Goal: Browse casually

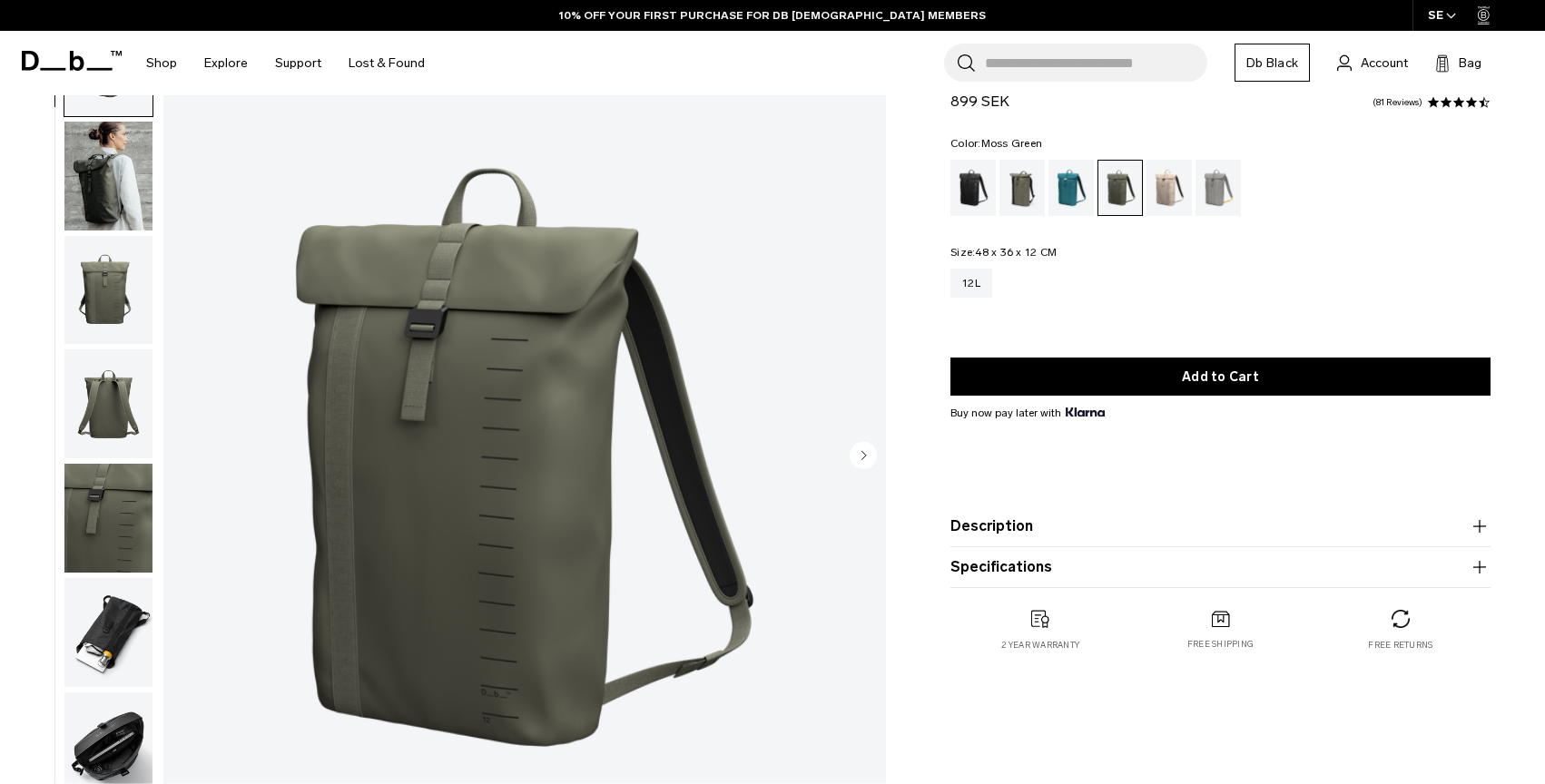
scroll to position [119, 0]
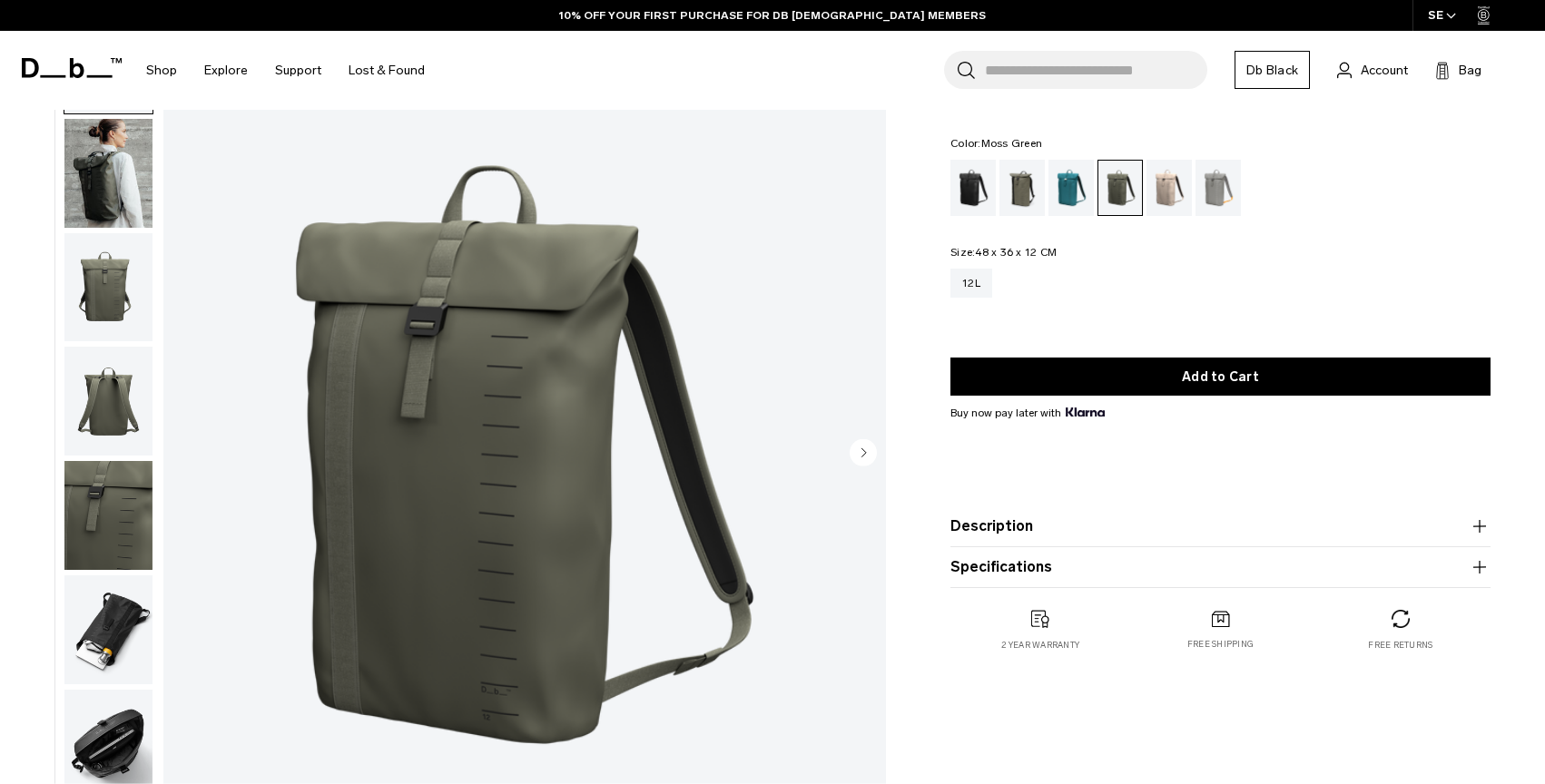
click at [137, 168] on img "button" at bounding box center [108, 173] width 89 height 109
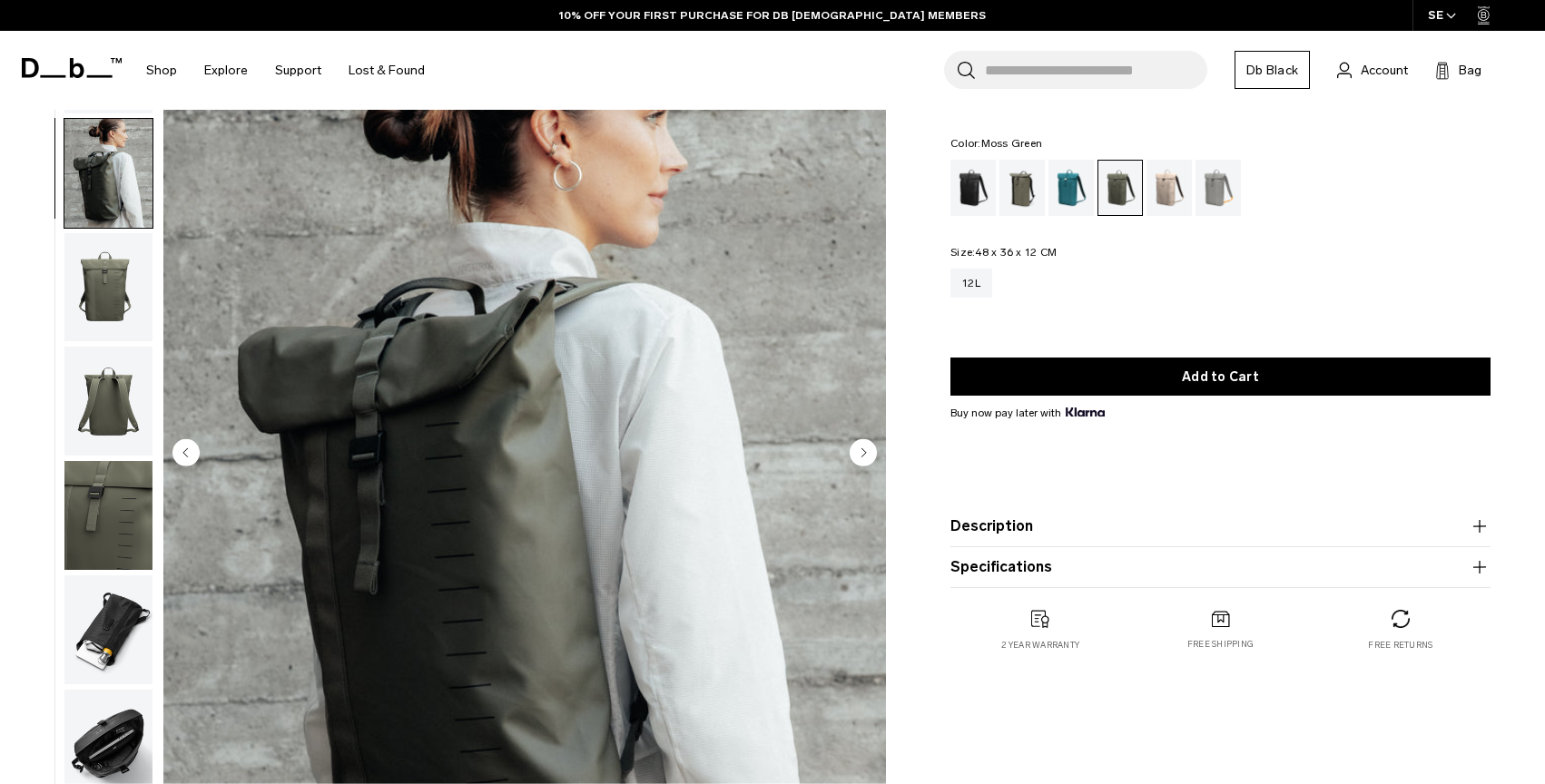
scroll to position [7, 0]
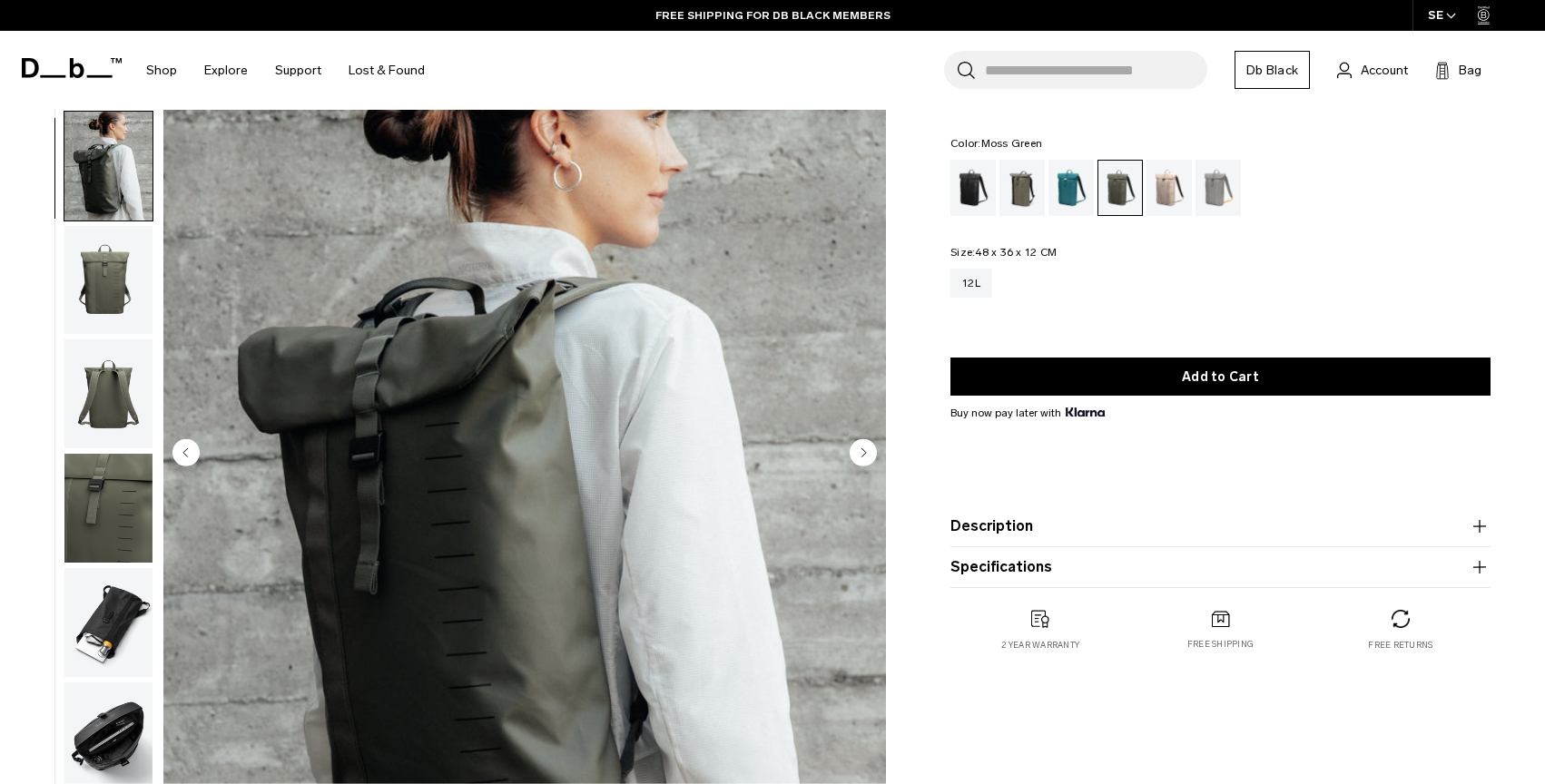
click at [128, 278] on img "button" at bounding box center [108, 280] width 89 height 109
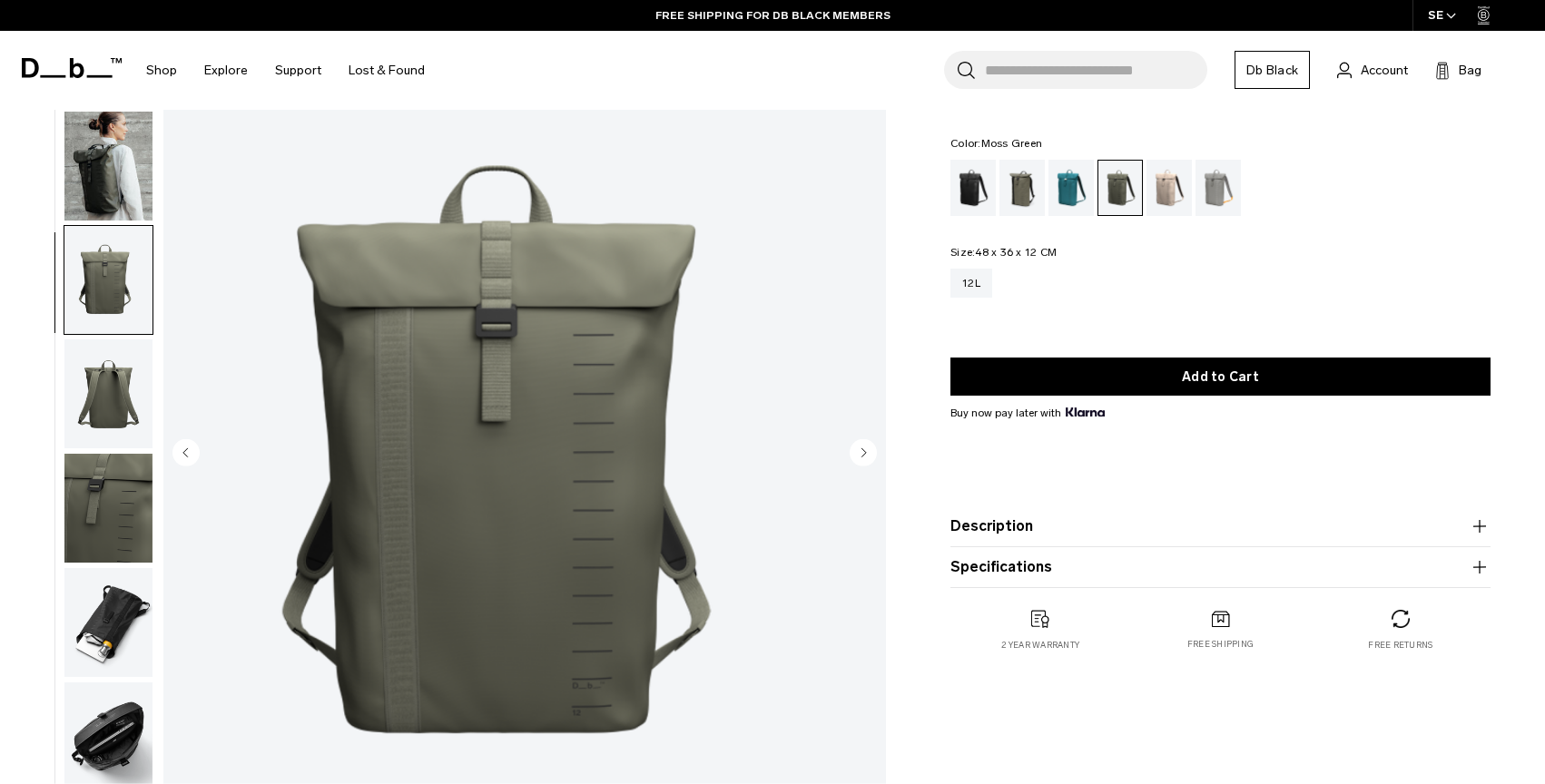
click at [115, 366] on img "button" at bounding box center [108, 394] width 89 height 109
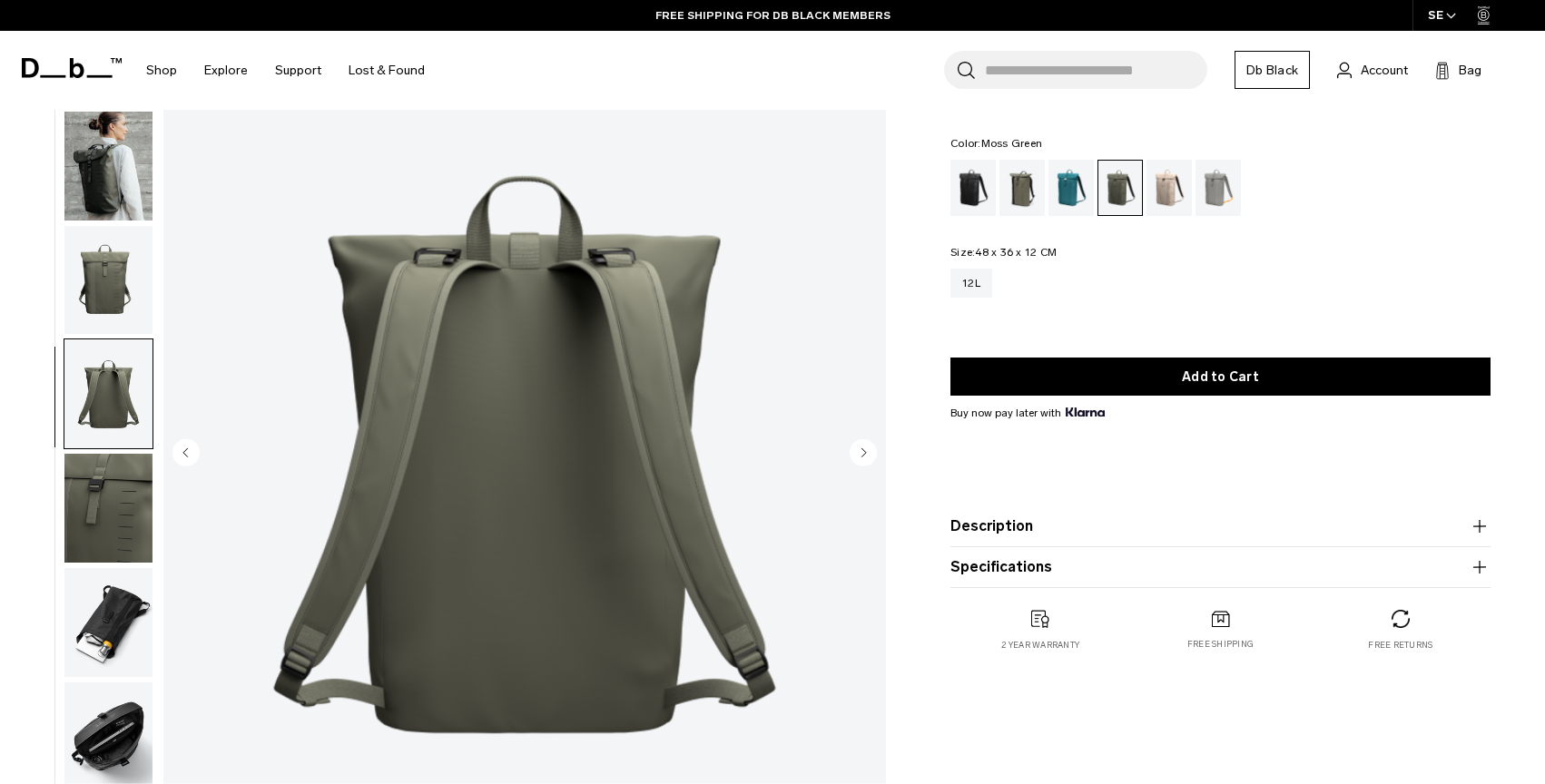
click at [107, 481] on img "button" at bounding box center [108, 509] width 89 height 109
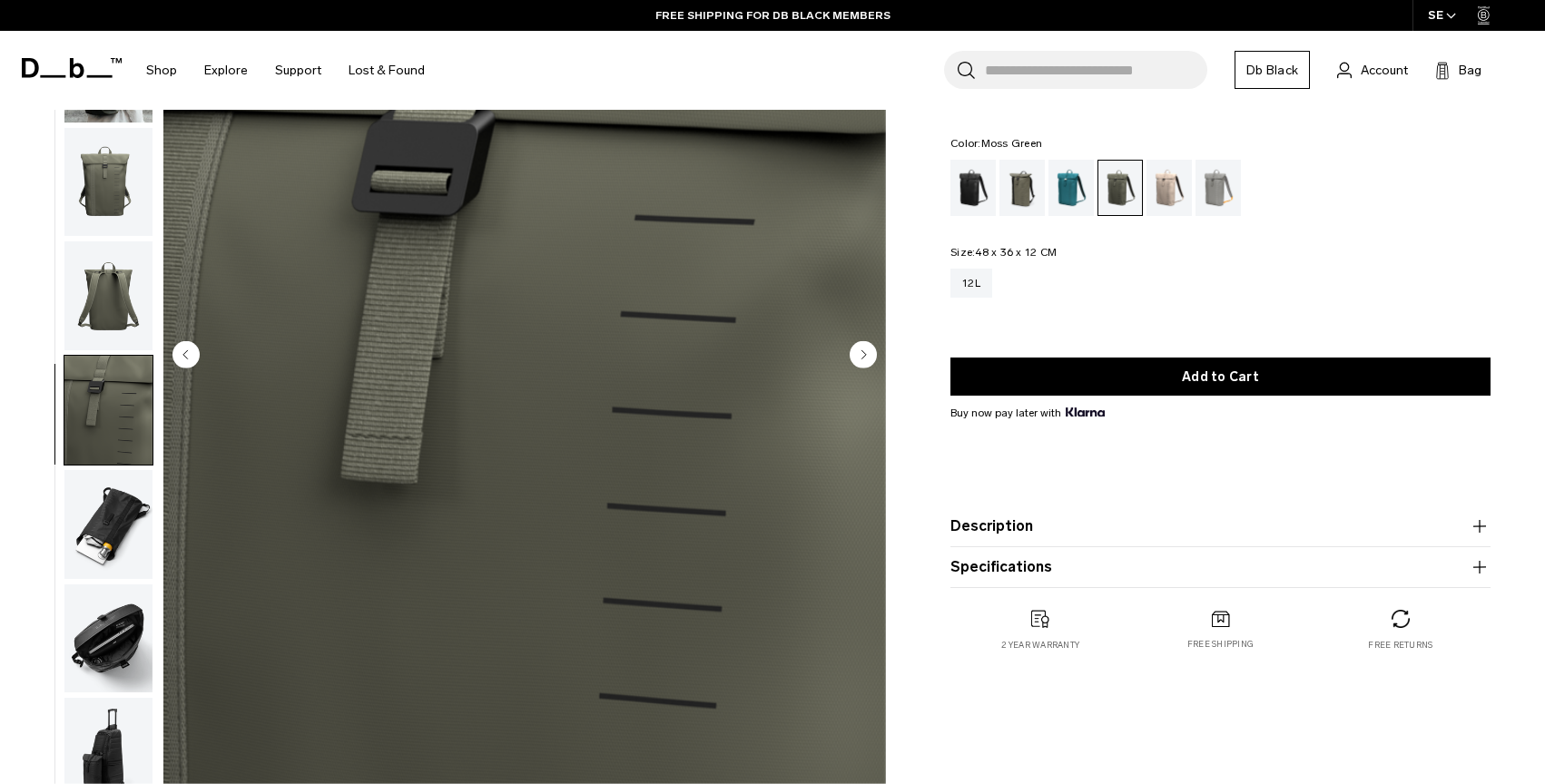
scroll to position [251, 0]
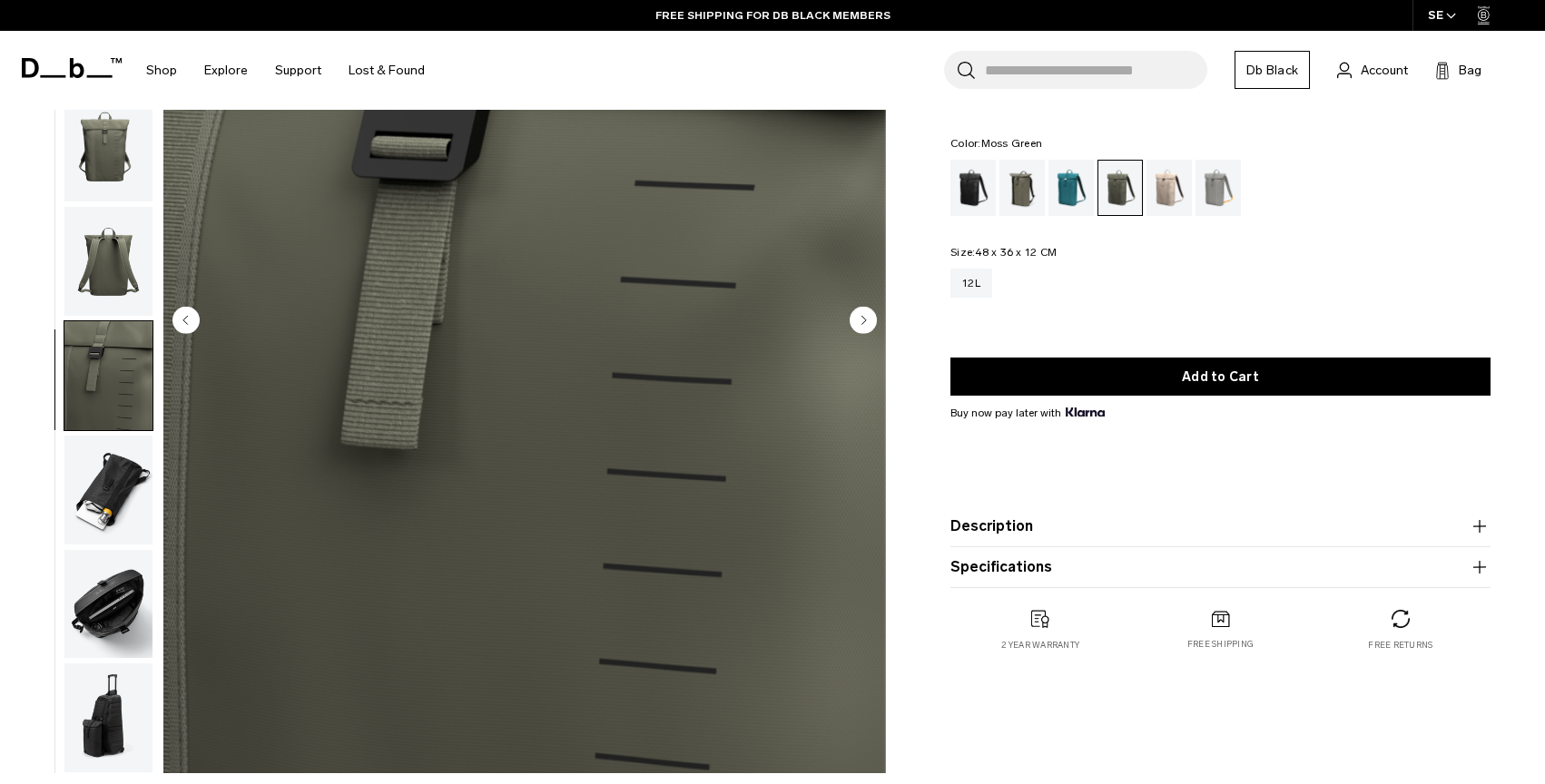
click at [102, 524] on img "button" at bounding box center [108, 490] width 89 height 109
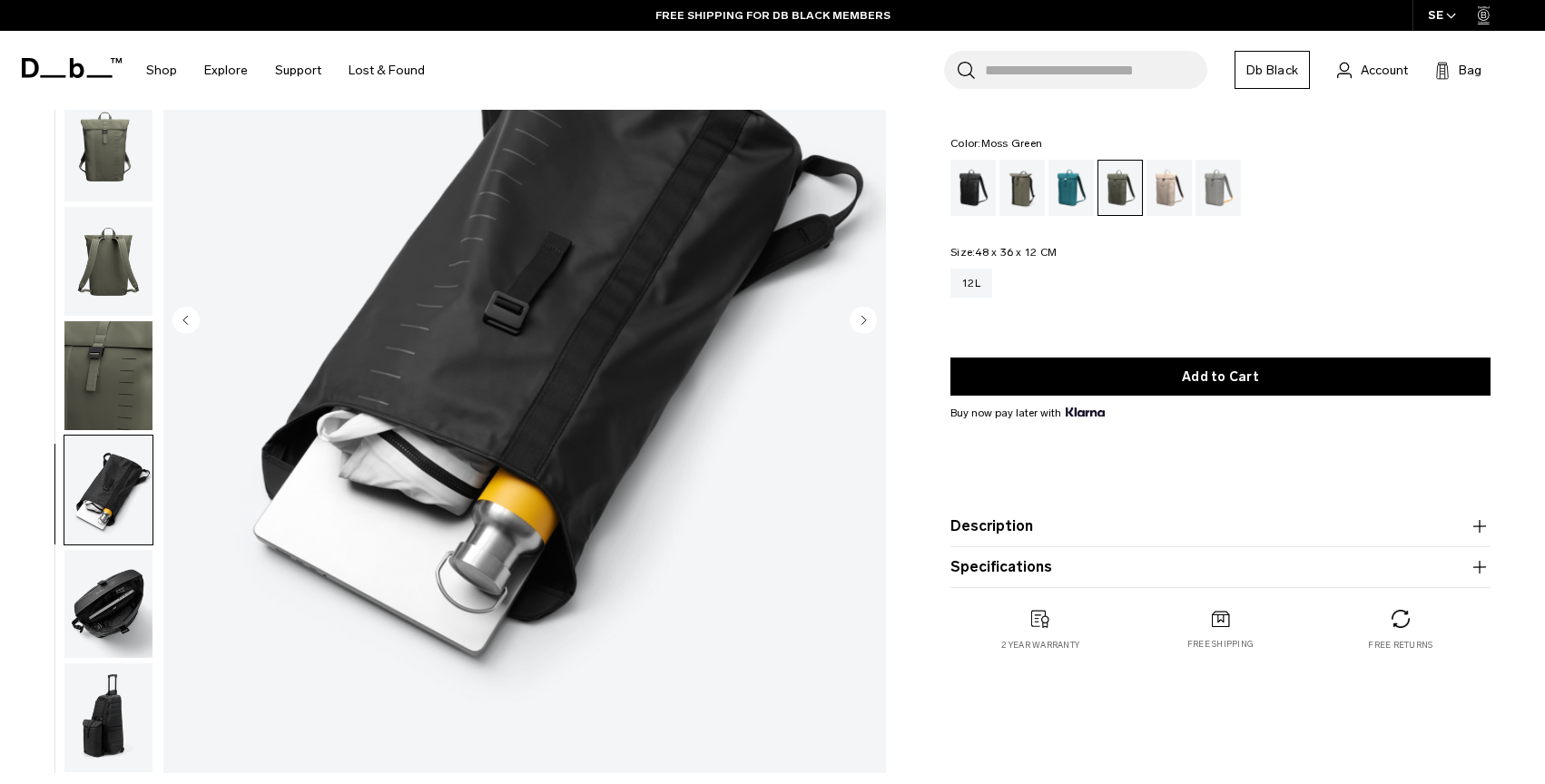
click at [103, 617] on img "button" at bounding box center [108, 604] width 89 height 109
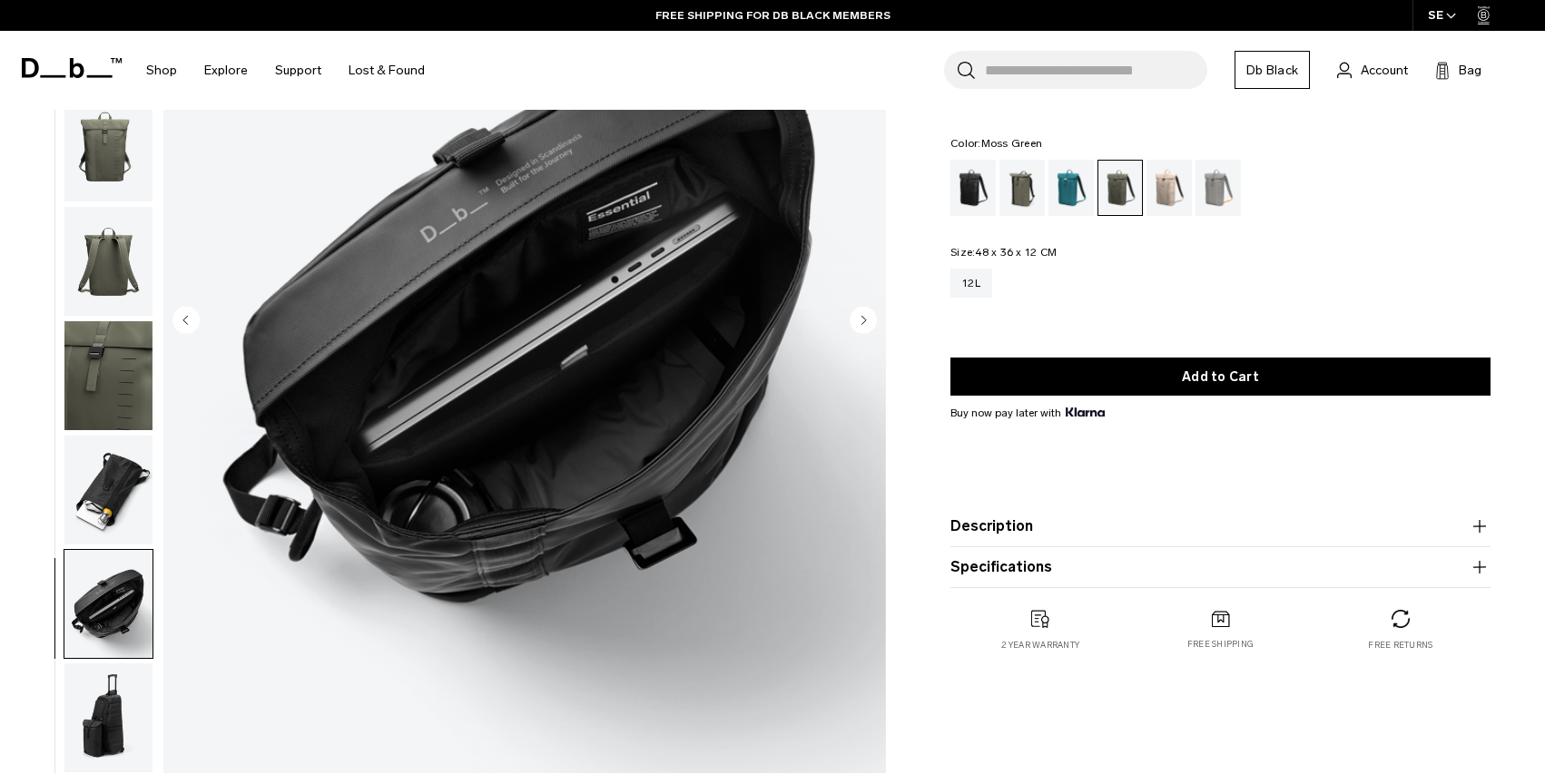
click at [104, 689] on img "button" at bounding box center [108, 718] width 89 height 109
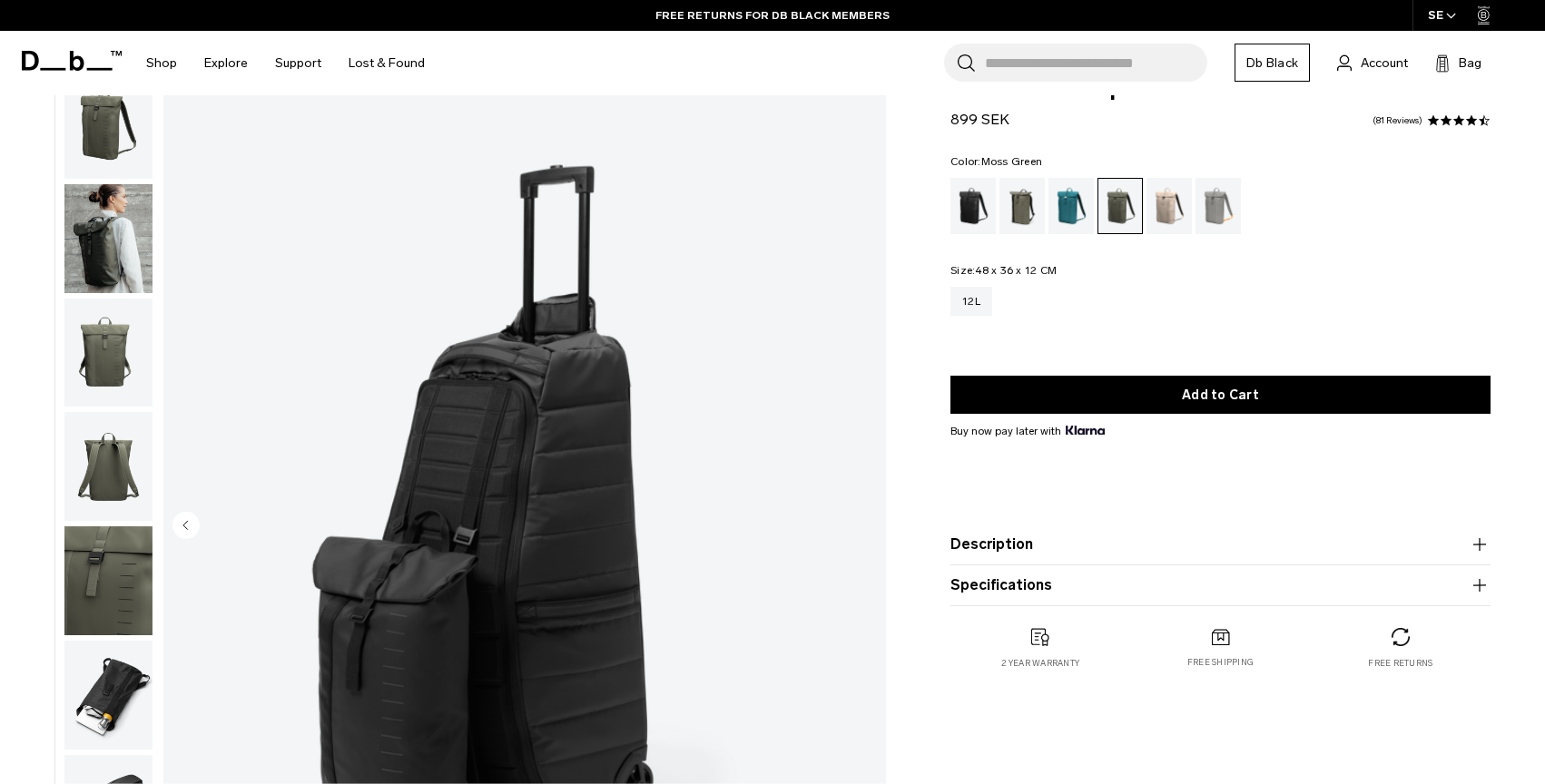
scroll to position [0, 0]
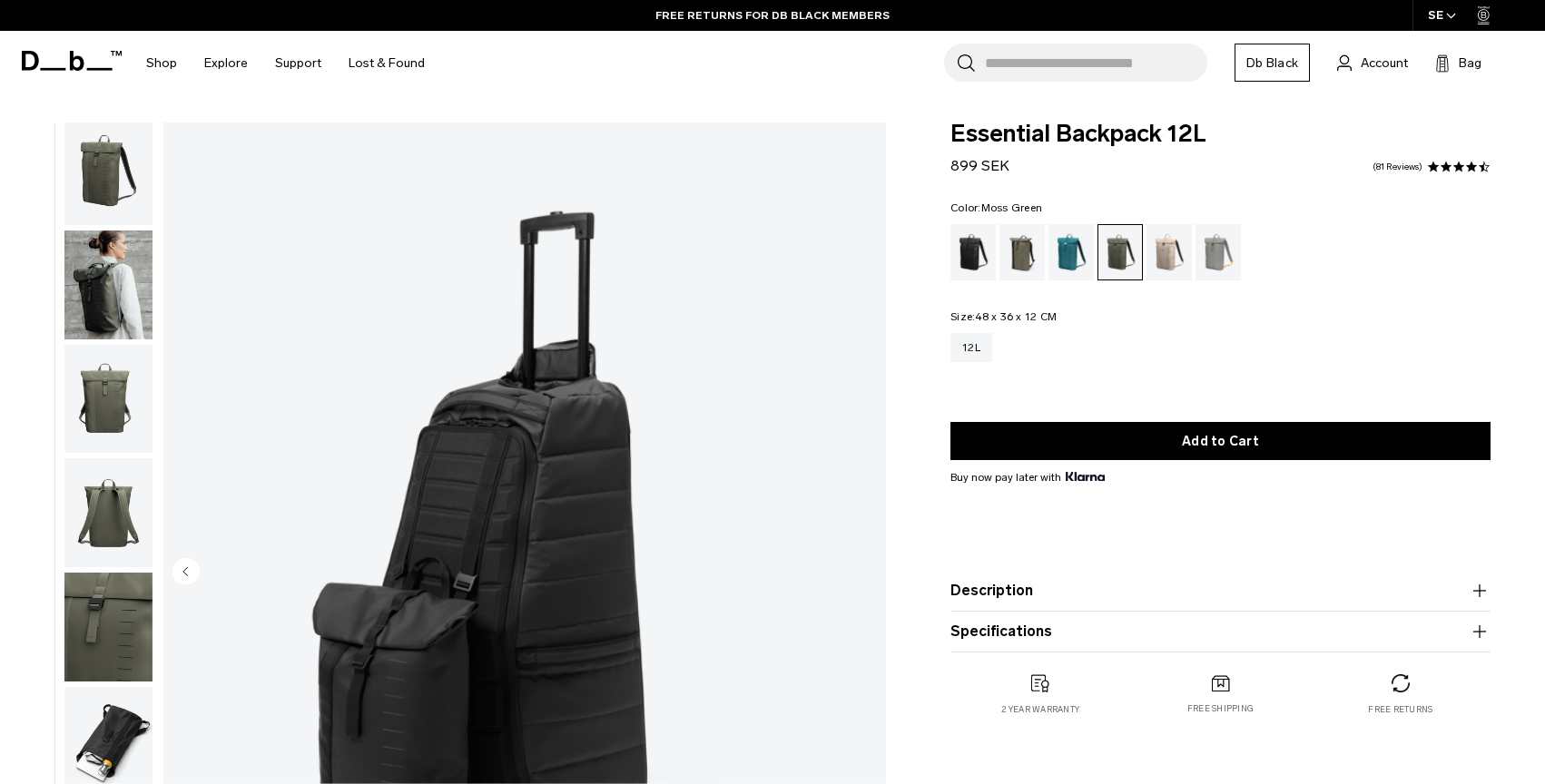
click at [89, 292] on img "button" at bounding box center [108, 285] width 89 height 109
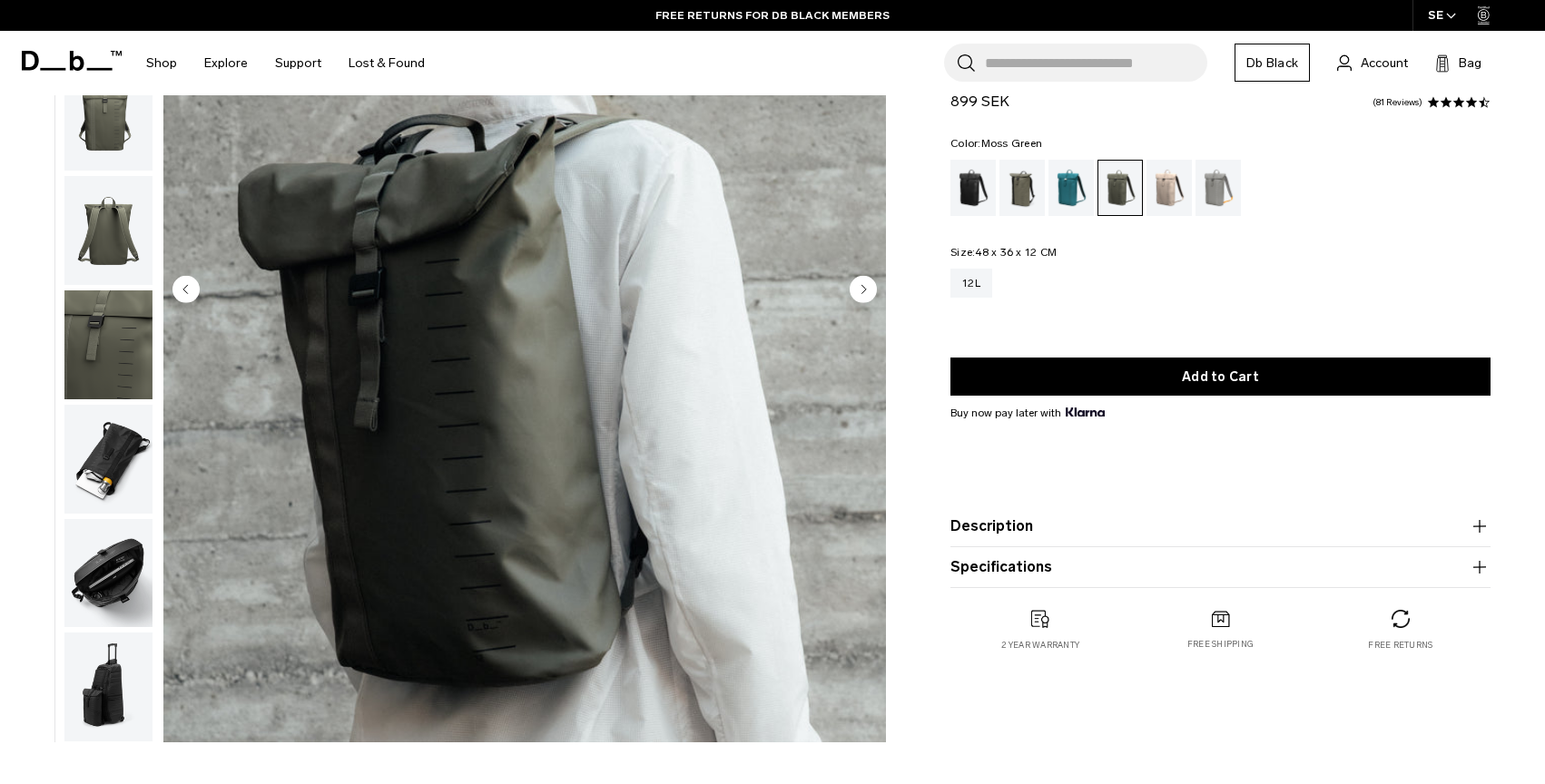
scroll to position [292, 0]
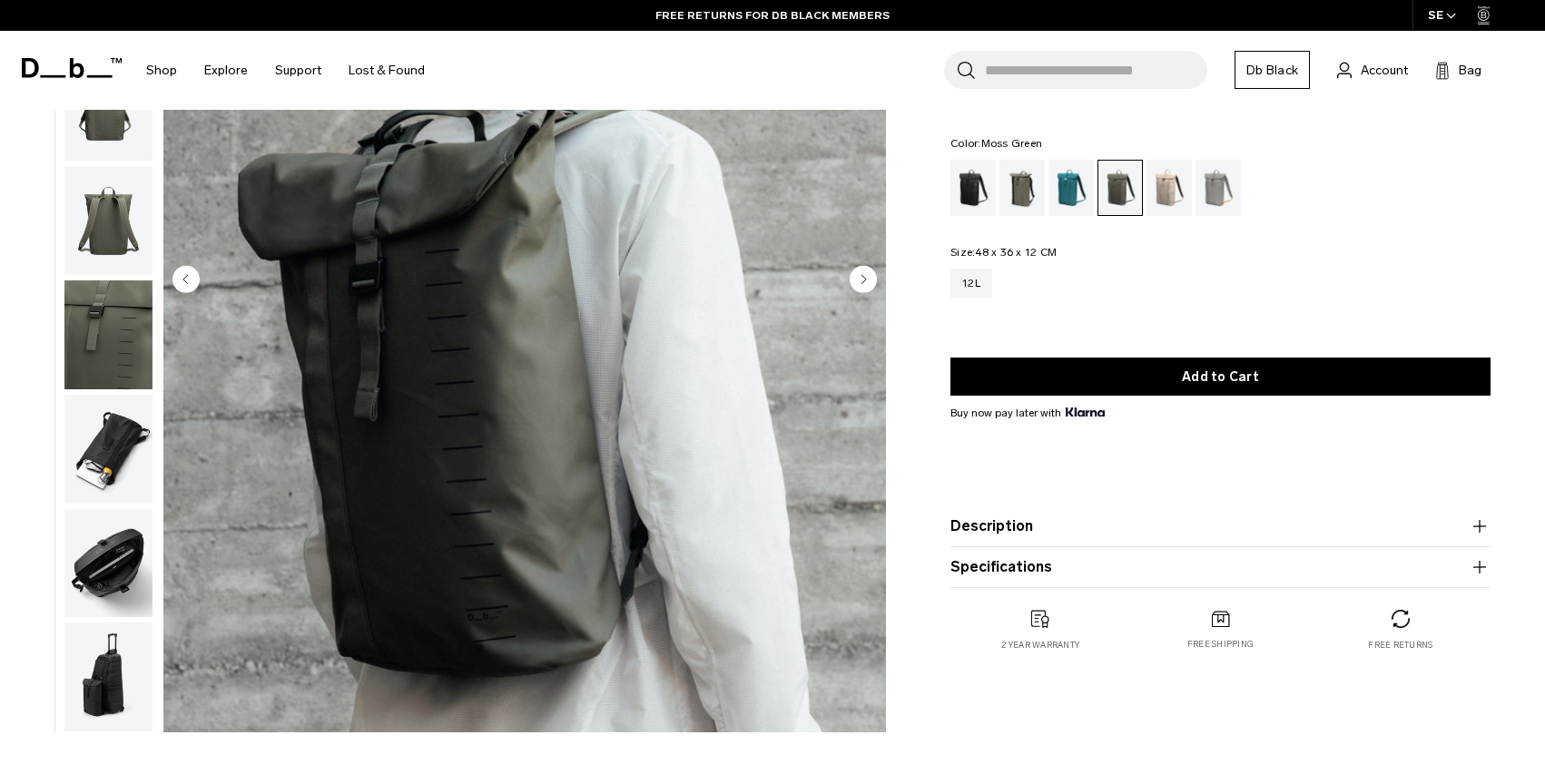
click at [90, 333] on img "button" at bounding box center [108, 335] width 89 height 109
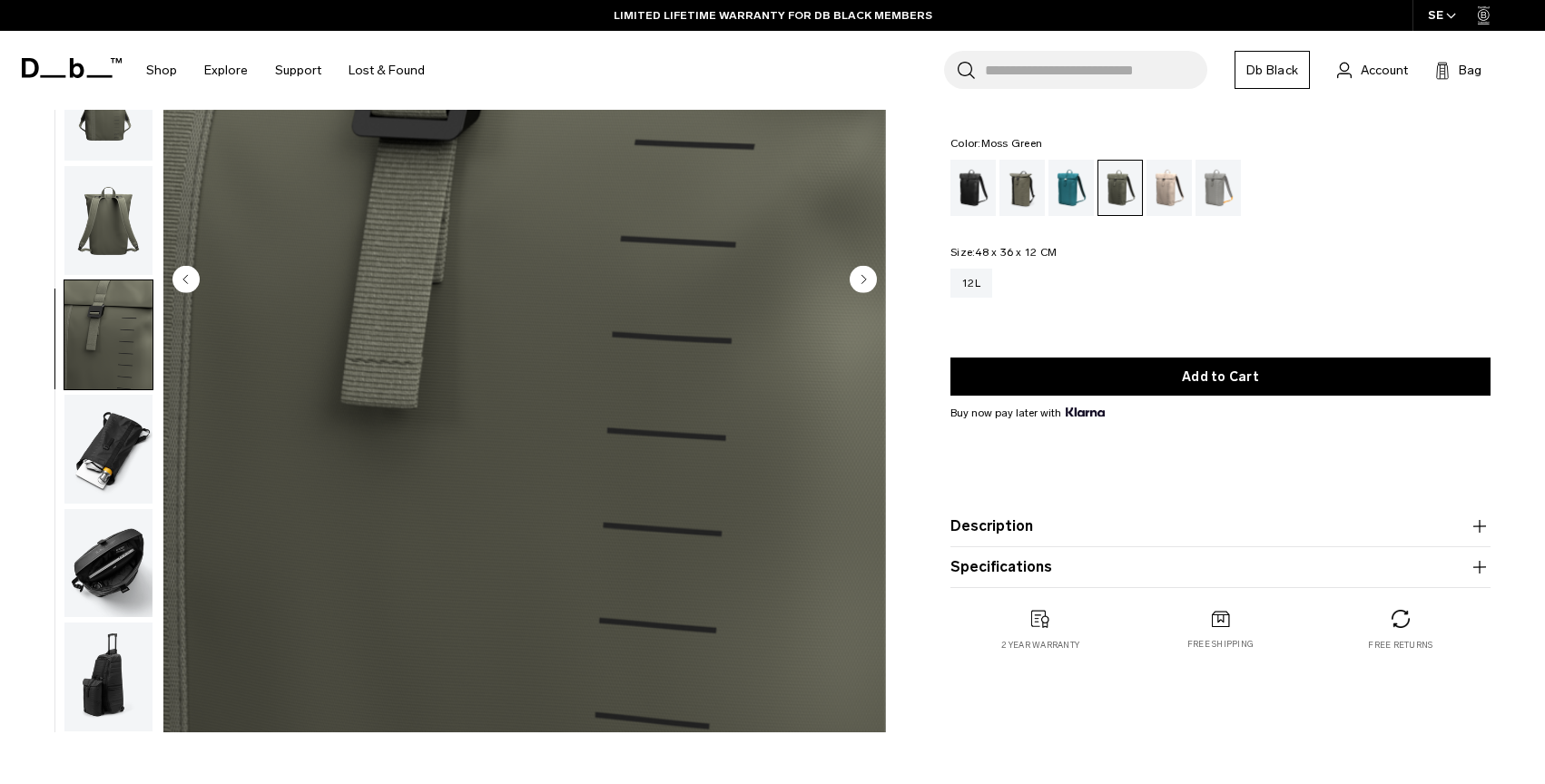
click at [114, 465] on img "button" at bounding box center [108, 449] width 89 height 109
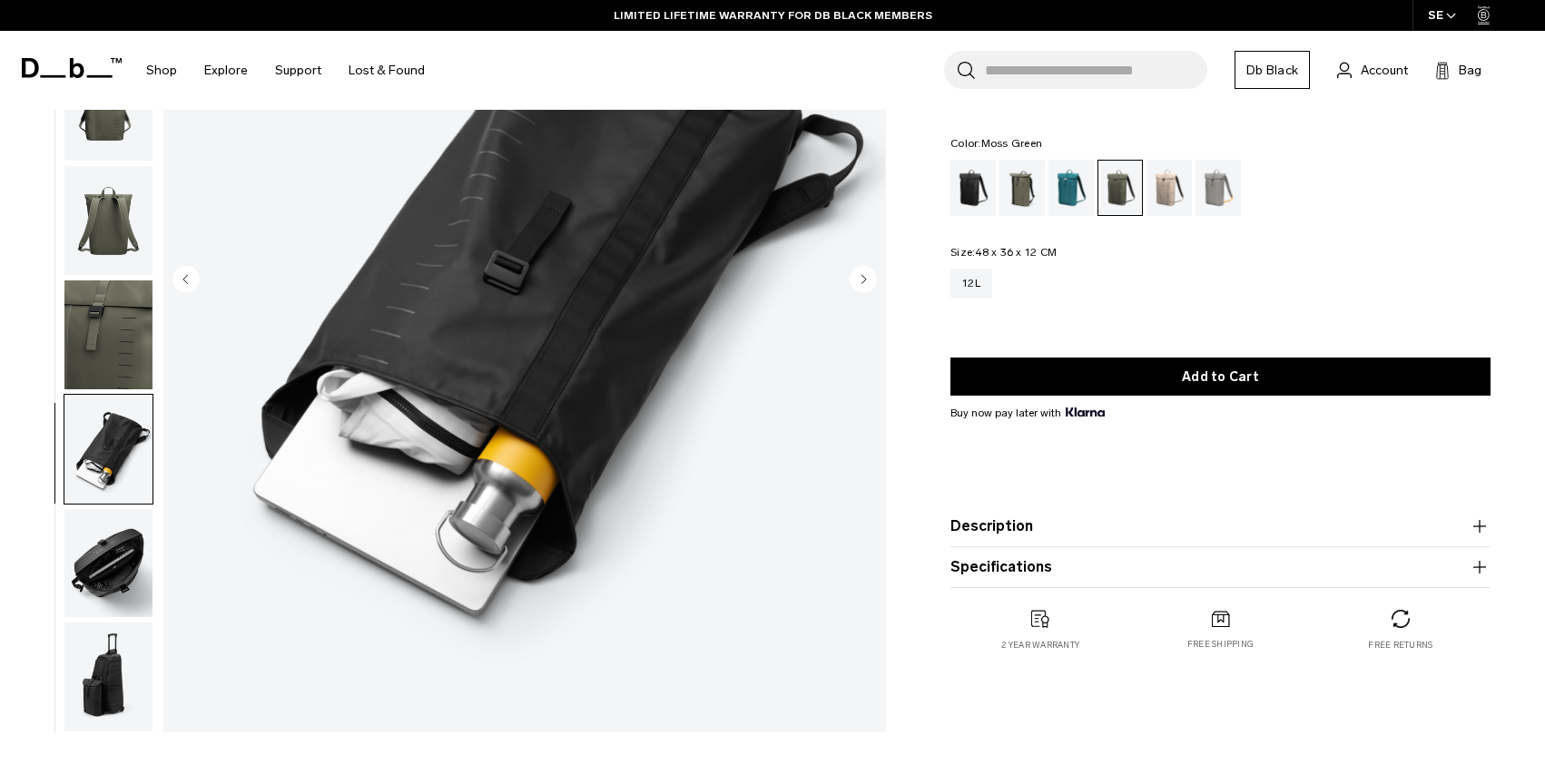
click at [124, 196] on img "button" at bounding box center [108, 221] width 89 height 109
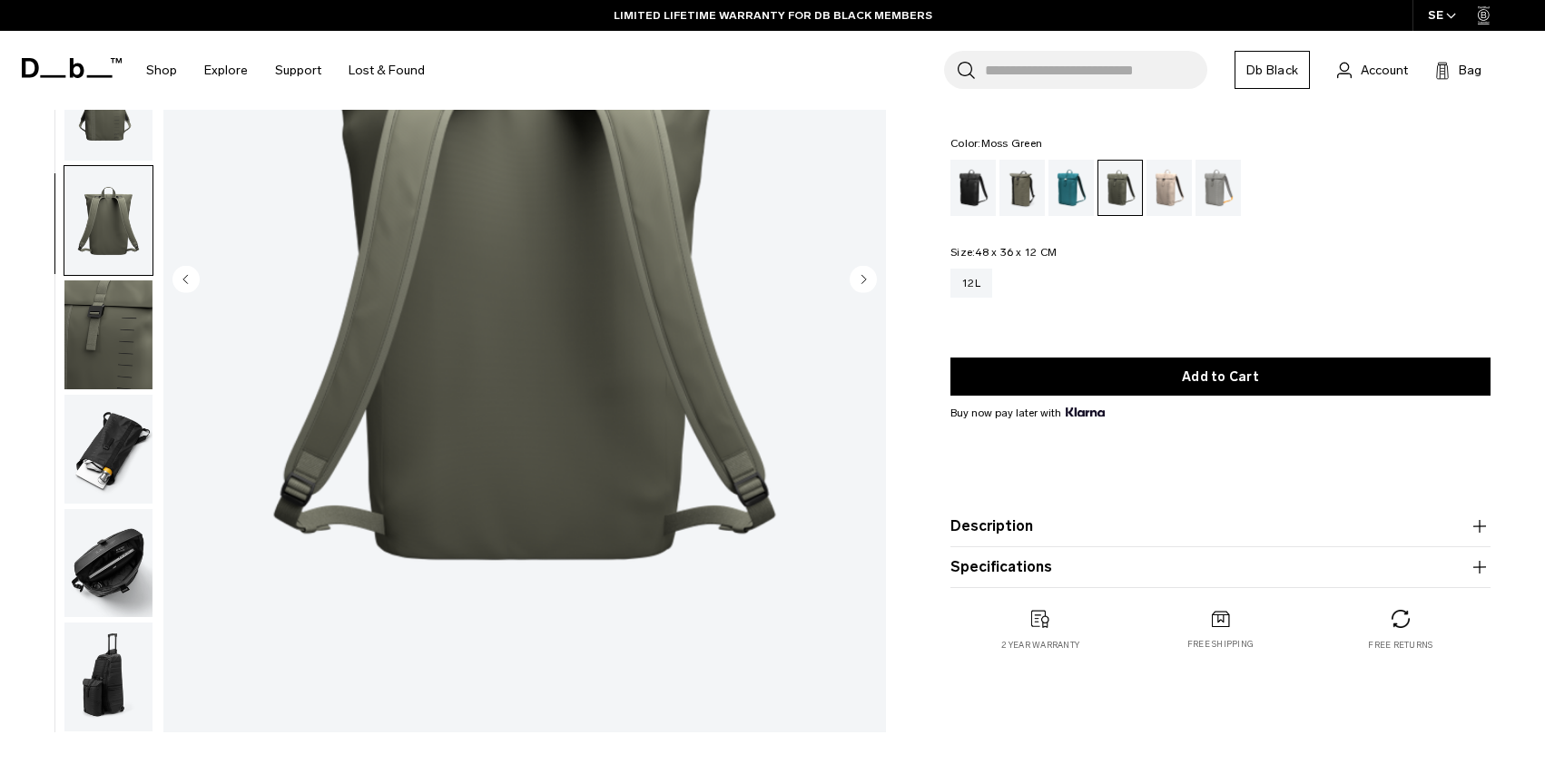
click at [106, 321] on img "button" at bounding box center [108, 335] width 89 height 109
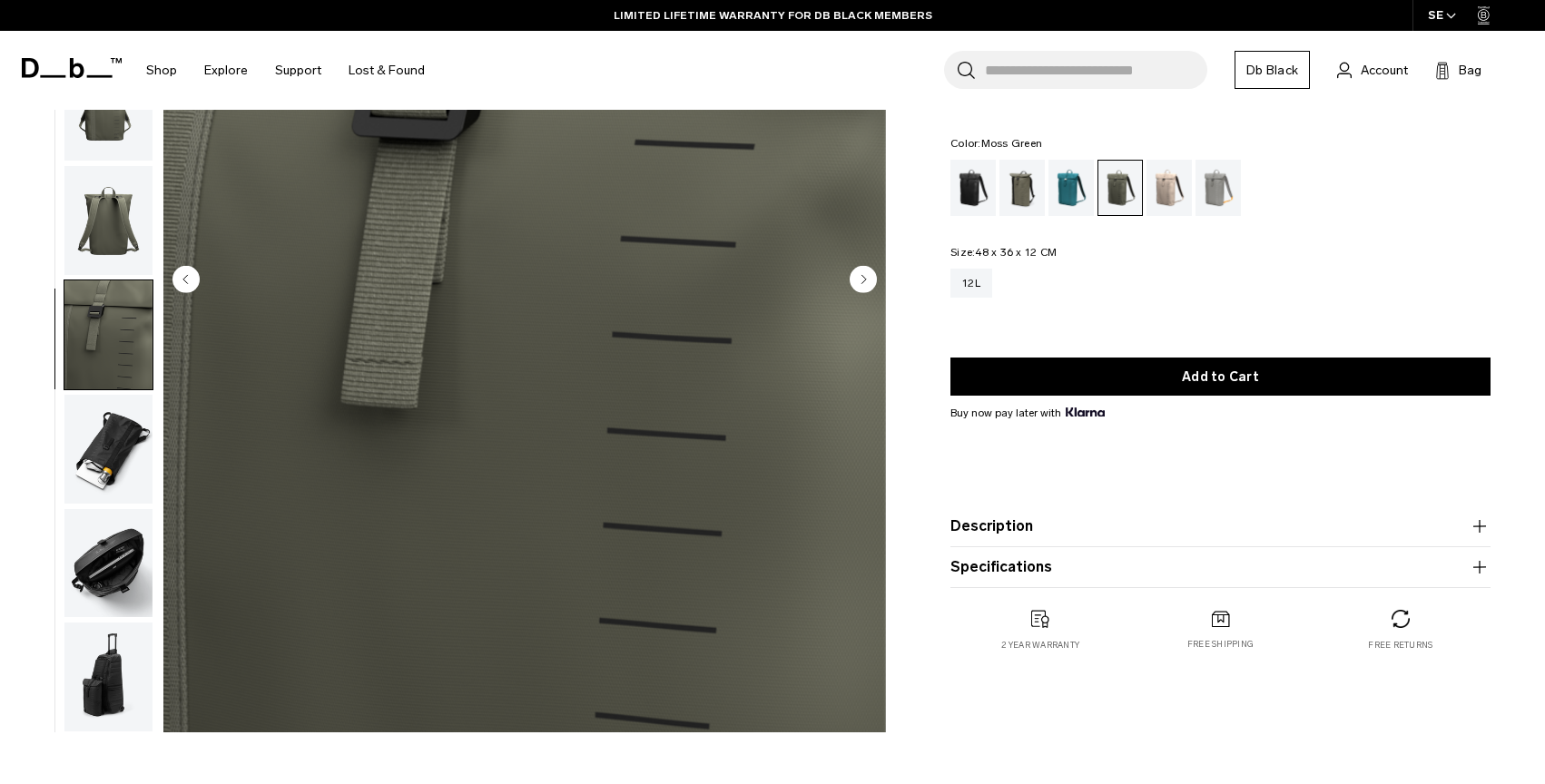
scroll to position [0, 0]
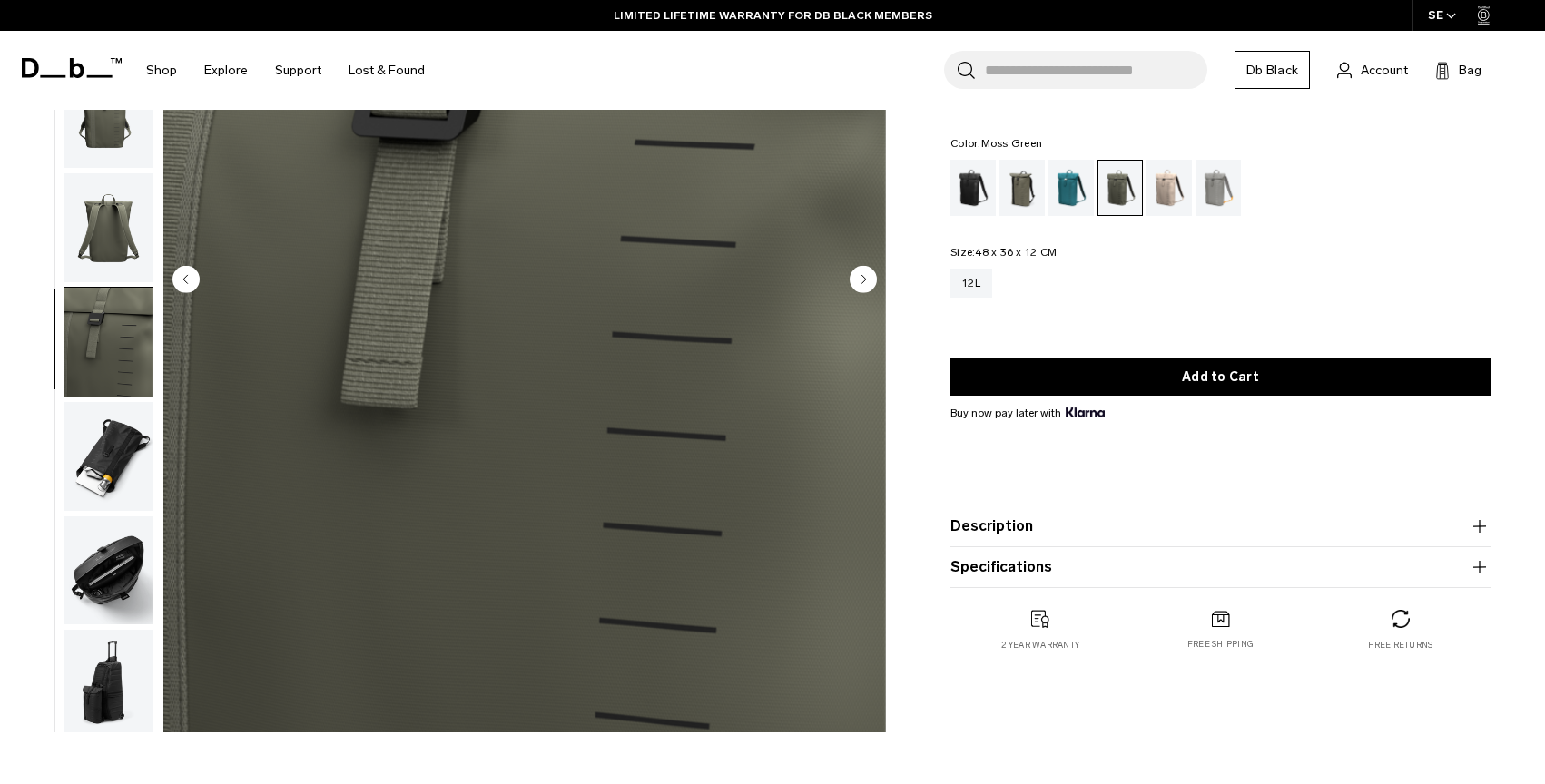
click at [115, 475] on img "button" at bounding box center [108, 456] width 89 height 109
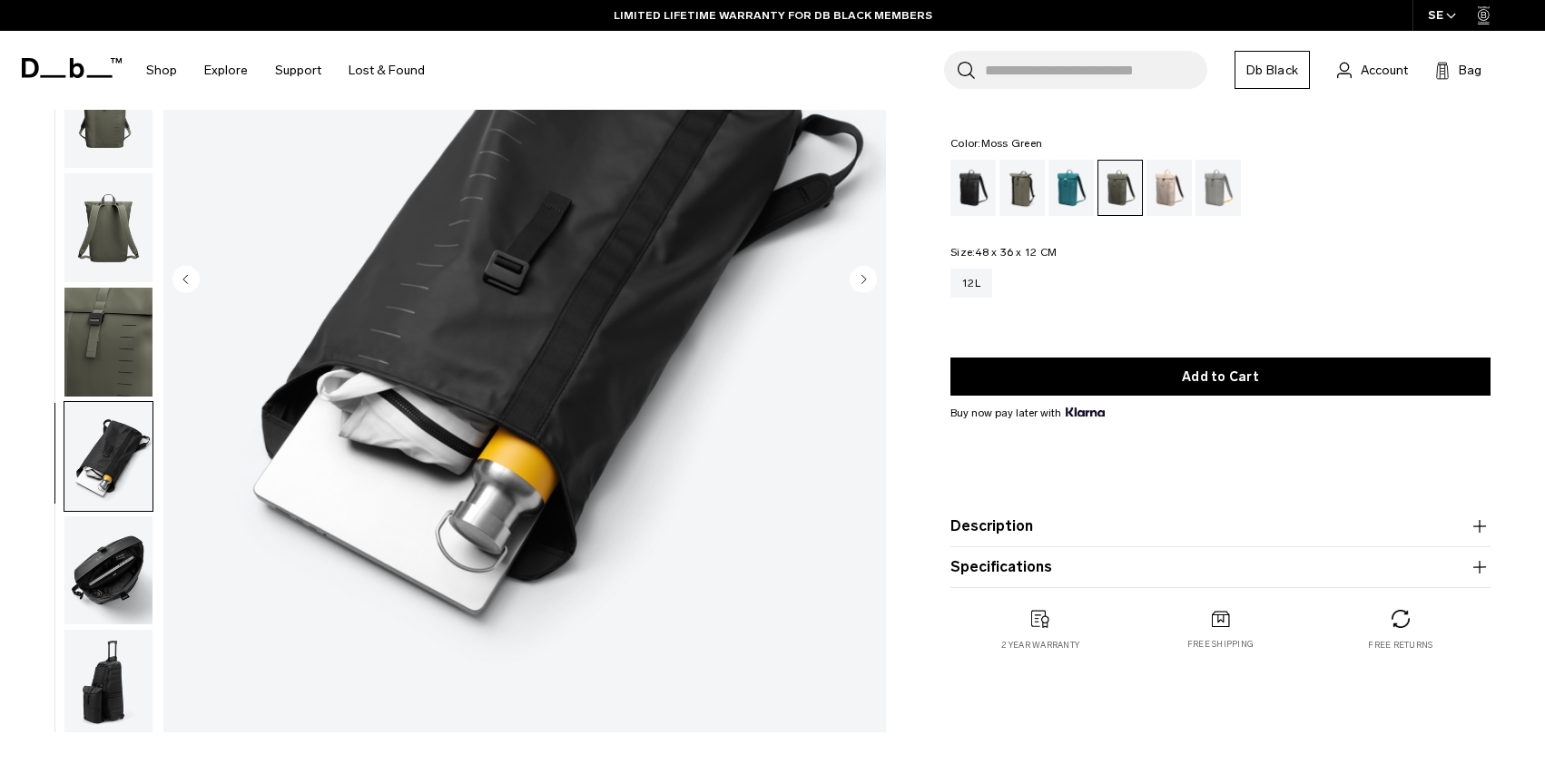
scroll to position [7, 0]
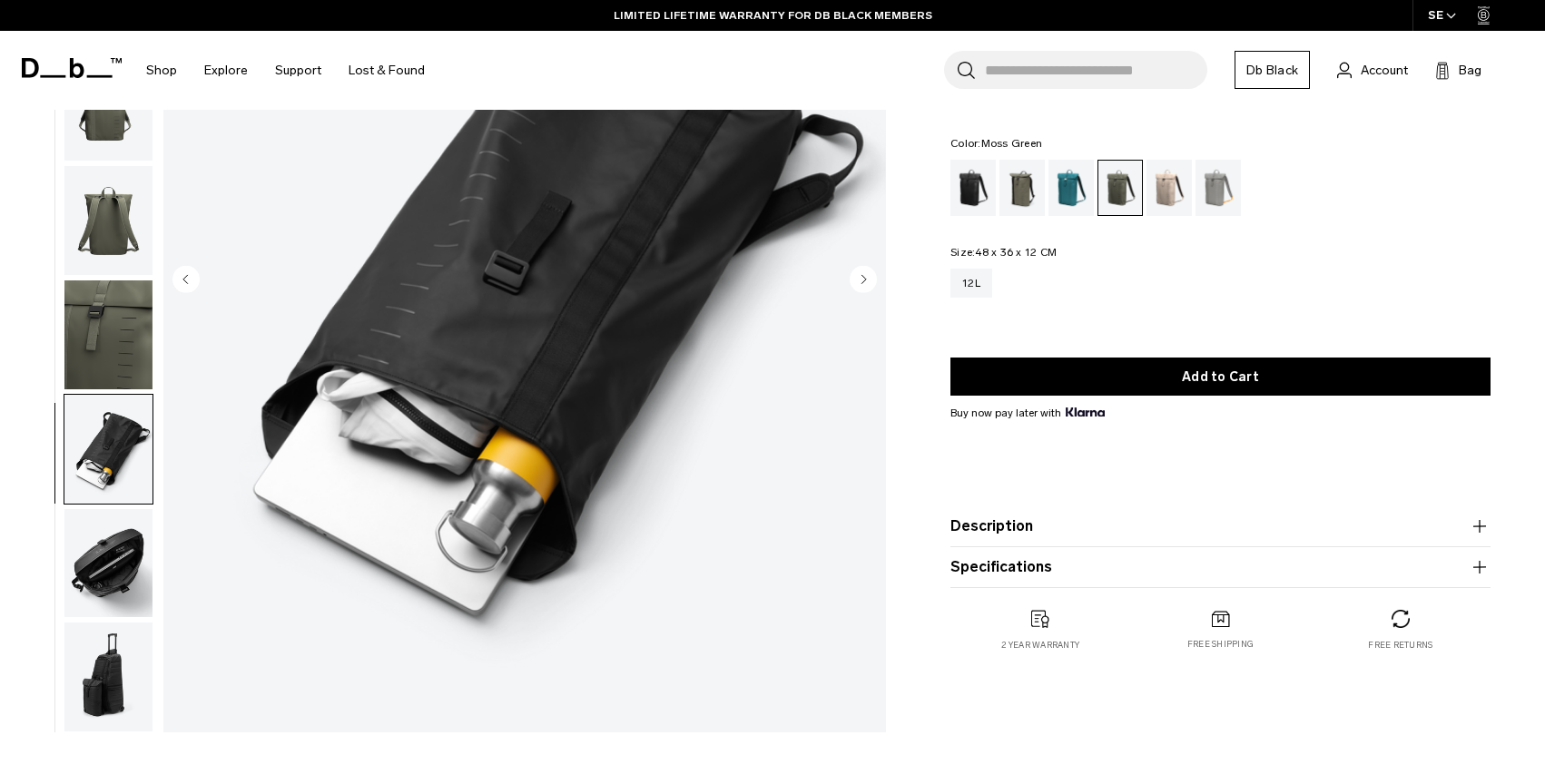
click at [112, 697] on img "button" at bounding box center [108, 677] width 89 height 109
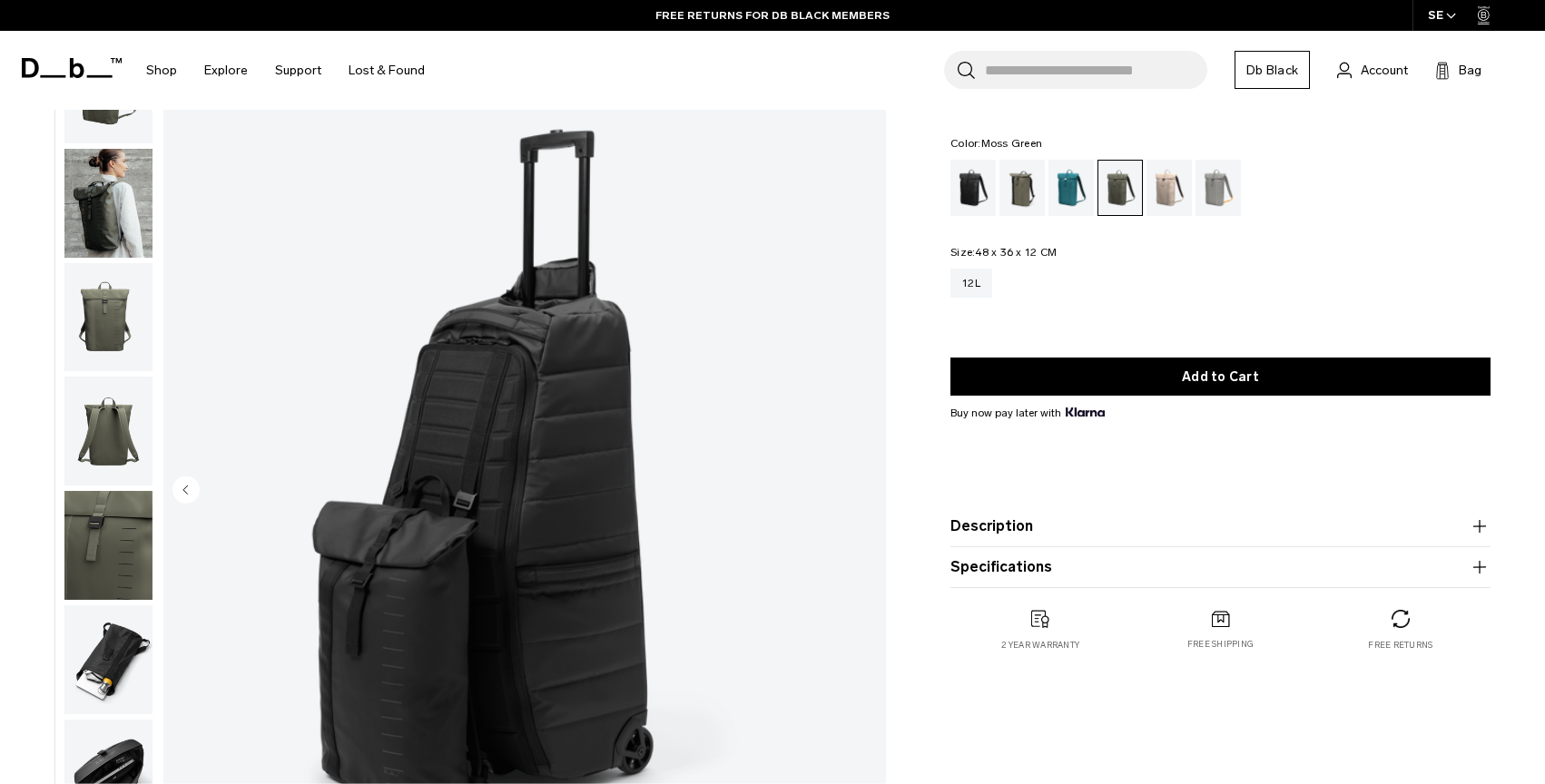
scroll to position [0, 0]
